Goal: Task Accomplishment & Management: Use online tool/utility

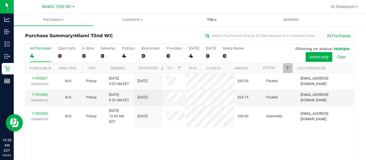
click at [218, 20] on span "Tills" at bounding box center [211, 19] width 79 height 5
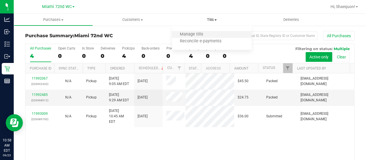
click at [212, 37] on li "Manage tills" at bounding box center [211, 34] width 79 height 7
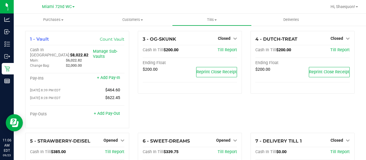
click at [173, 105] on div "3 - OG-SKUNK Closed Open Till Cash In Till $200.00 Till Report Ending Float $20…" at bounding box center [189, 82] width 113 height 102
click at [108, 111] on link "+ Add Pay-Out" at bounding box center [107, 113] width 26 height 5
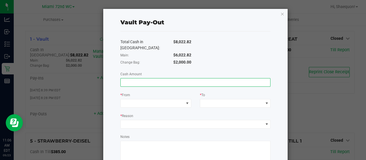
click at [177, 78] on input at bounding box center [196, 82] width 150 height 8
type input "$6,022.82"
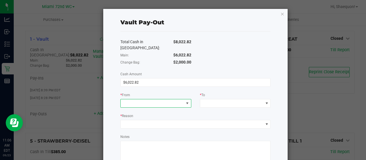
click at [185, 101] on span at bounding box center [187, 103] width 5 height 5
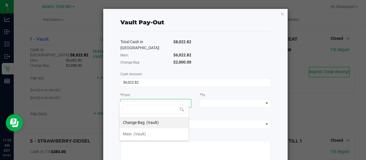
scroll to position [8, 70]
click at [153, 135] on li "Main (Vault)" at bounding box center [153, 133] width 69 height 11
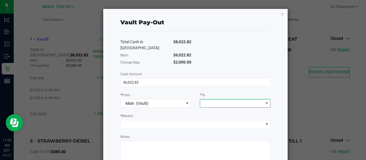
click at [263, 99] on span at bounding box center [266, 103] width 7 height 8
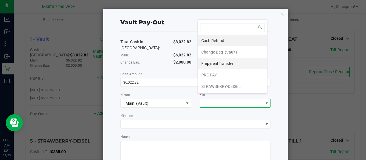
click at [230, 63] on span "Empyreal Transfer" at bounding box center [217, 63] width 32 height 5
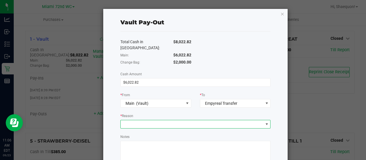
click at [263, 120] on span at bounding box center [266, 124] width 7 height 8
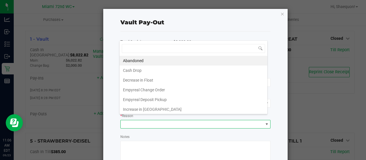
scroll to position [8, 148]
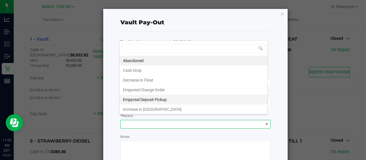
click at [188, 101] on li "Empyreal Deposit Pickup" at bounding box center [193, 100] width 148 height 10
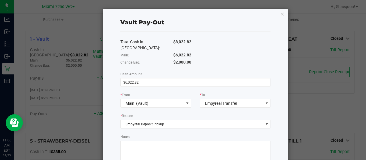
click at [184, 145] on textarea "Notes" at bounding box center [195, 154] width 150 height 26
type textarea "ssamuel"
click at [276, 133] on div "Vault Pay-Out Total Cash in Vault: $8,022.82 Main: $6,022.82 Change Bag: $2,000…" at bounding box center [195, 115] width 185 height 213
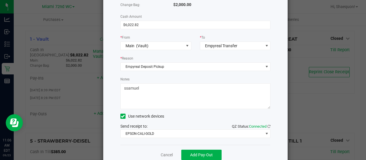
scroll to position [64, 0]
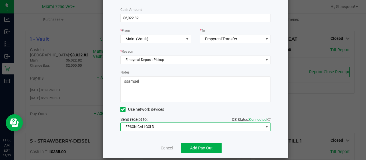
click at [264, 124] on span at bounding box center [266, 126] width 5 height 5
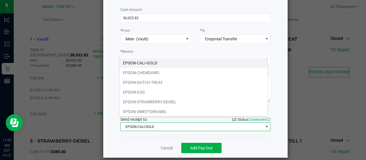
scroll to position [8, 148]
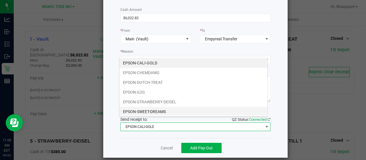
click at [196, 108] on li "EPSON-SWEET-DREAMS" at bounding box center [193, 112] width 148 height 10
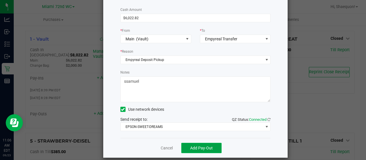
click at [209, 145] on span "Add Pay-Out" at bounding box center [201, 147] width 23 height 5
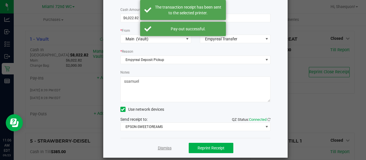
click at [166, 145] on link "Dismiss" at bounding box center [165, 148] width 14 height 6
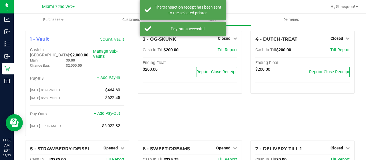
click at [168, 111] on div "3 - OG-SKUNK Closed Open Till Cash In Till $200.00 Till Report Ending Float $20…" at bounding box center [189, 85] width 113 height 109
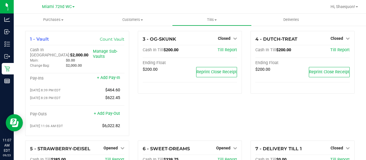
click at [155, 109] on div "3 - OG-SKUNK Closed Open Till Cash In Till $200.00 Till Report Ending Float $20…" at bounding box center [189, 85] width 113 height 109
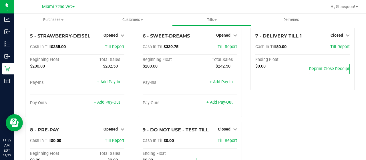
scroll to position [128, 0]
